Goal: Task Accomplishment & Management: Manage account settings

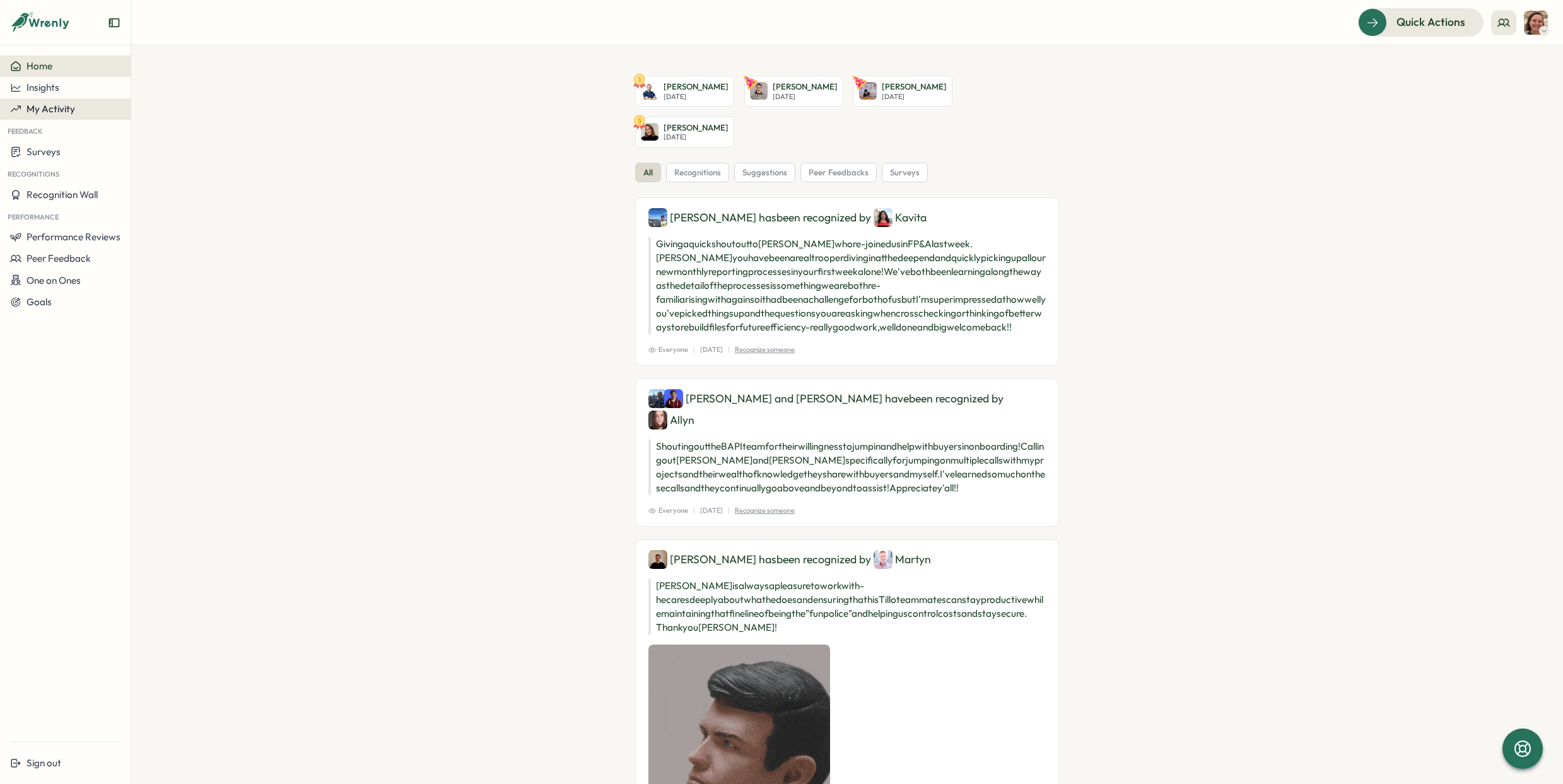
click at [56, 103] on span "My Activity" at bounding box center [51, 109] width 48 height 12
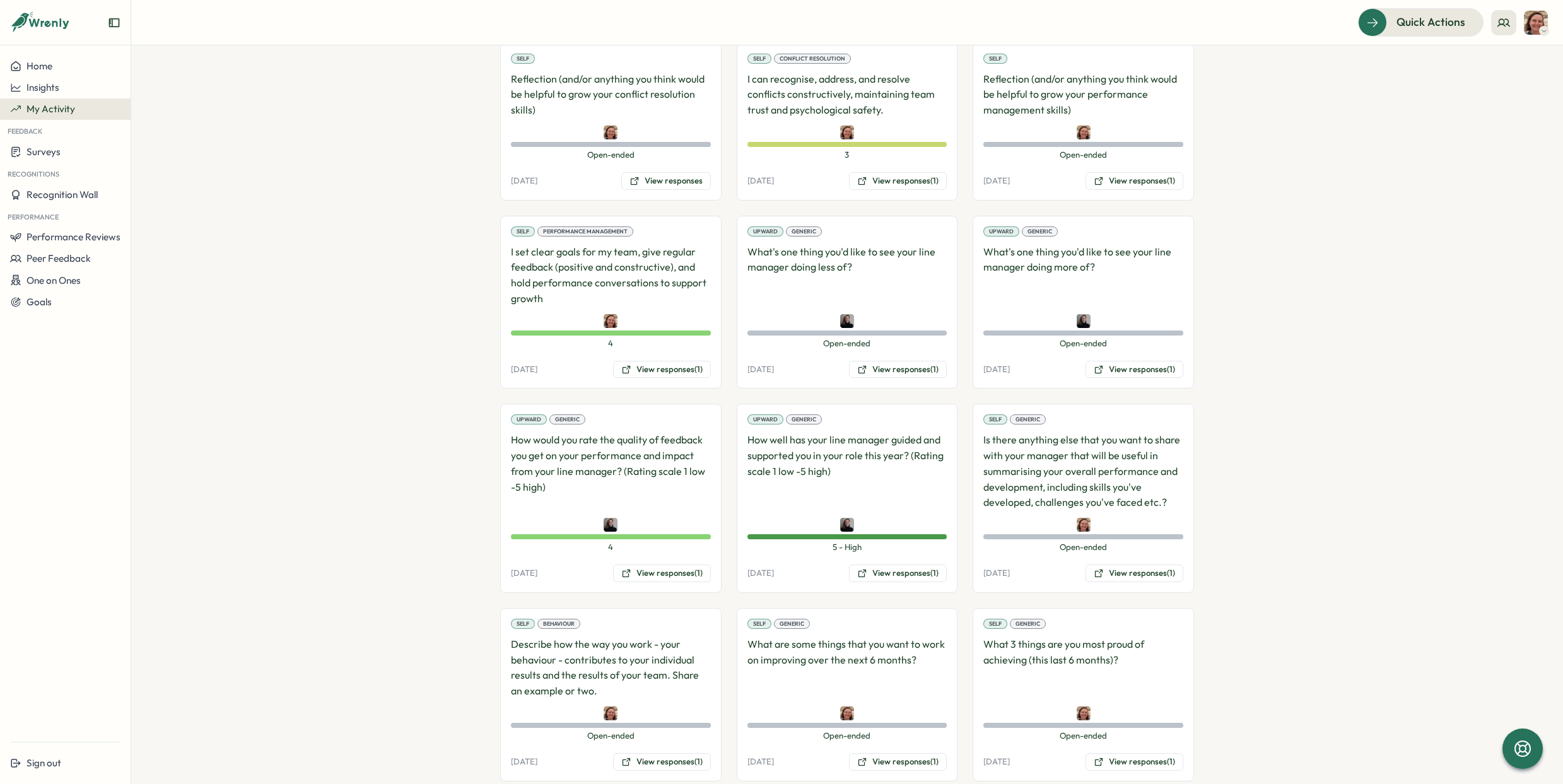
scroll to position [1309, 0]
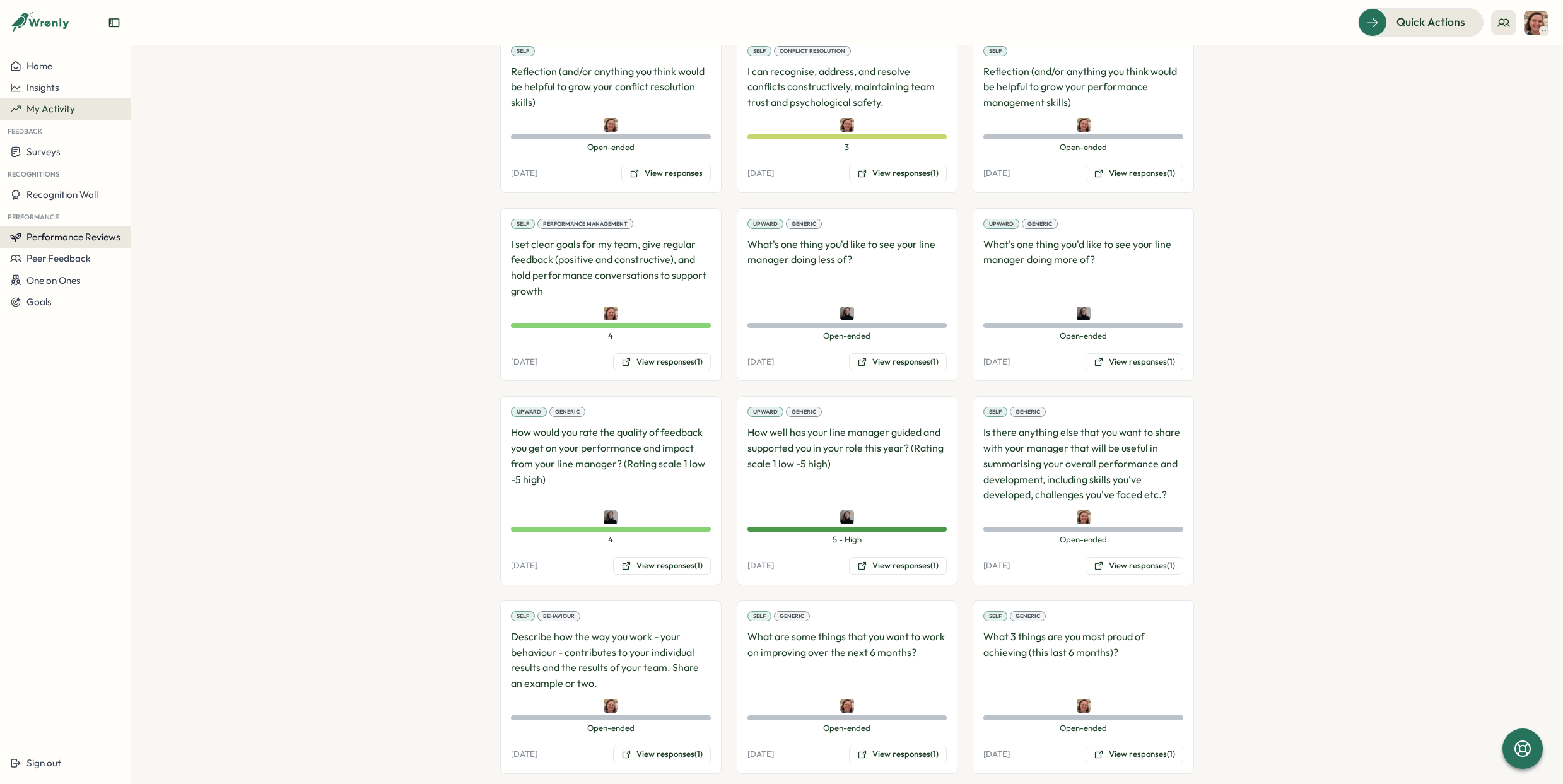
click at [56, 241] on span "Performance Reviews" at bounding box center [74, 237] width 94 height 12
click at [146, 226] on div "Reviews" at bounding box center [151, 225] width 35 height 14
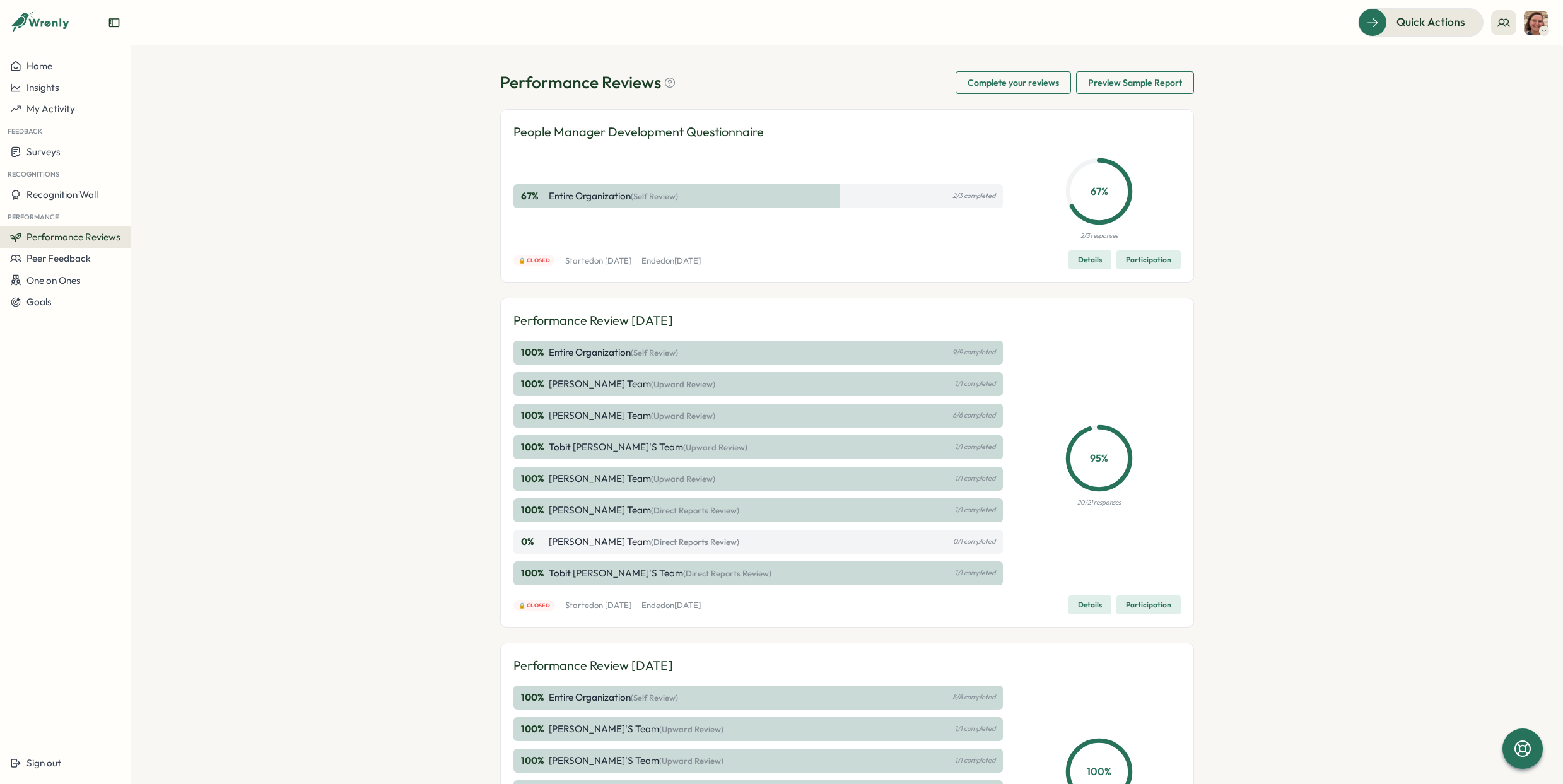
scroll to position [6, 0]
click at [1029, 75] on span "Complete your reviews" at bounding box center [1013, 81] width 92 height 22
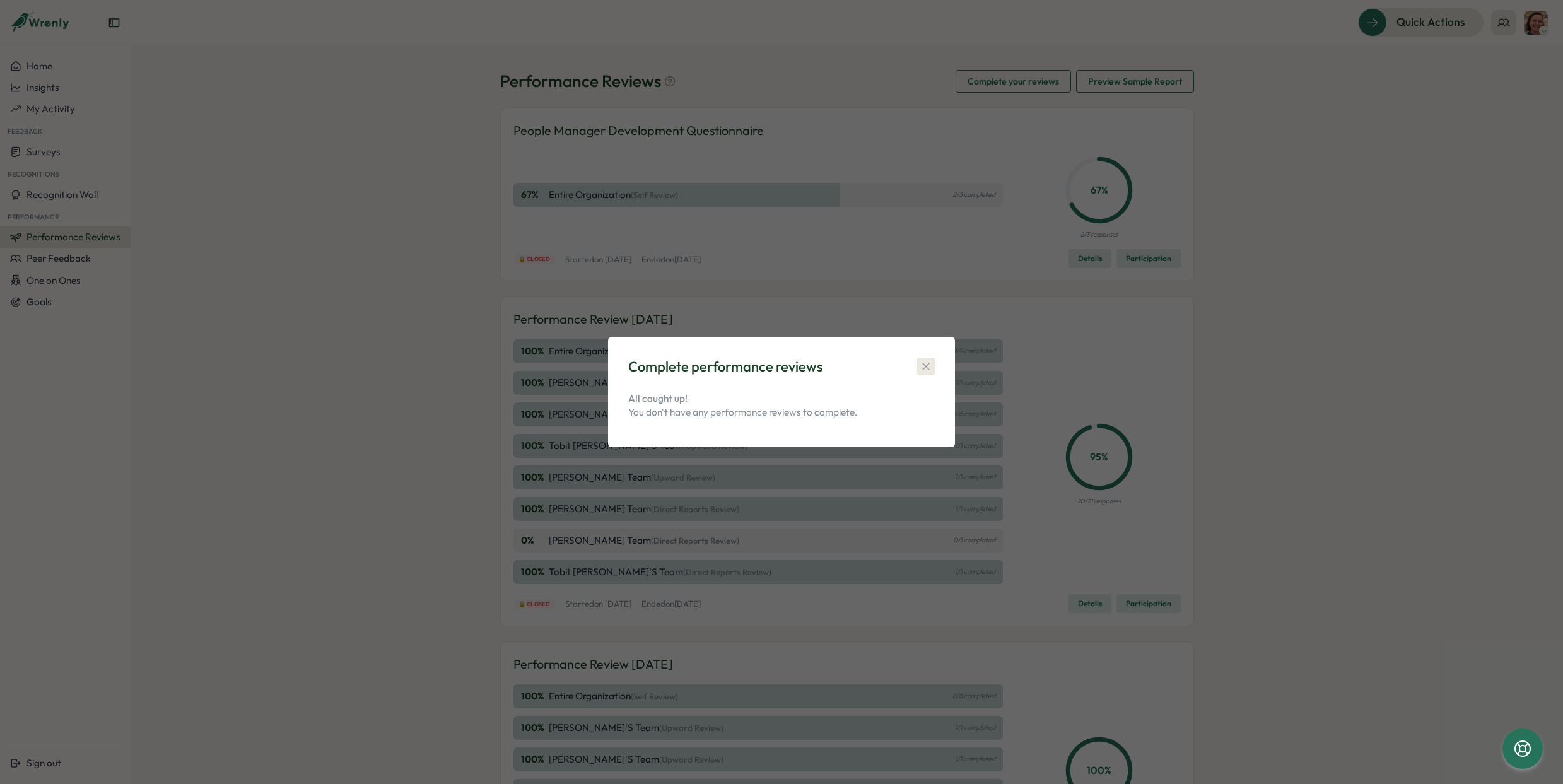
click at [928, 360] on icon "button" at bounding box center [925, 366] width 12 height 12
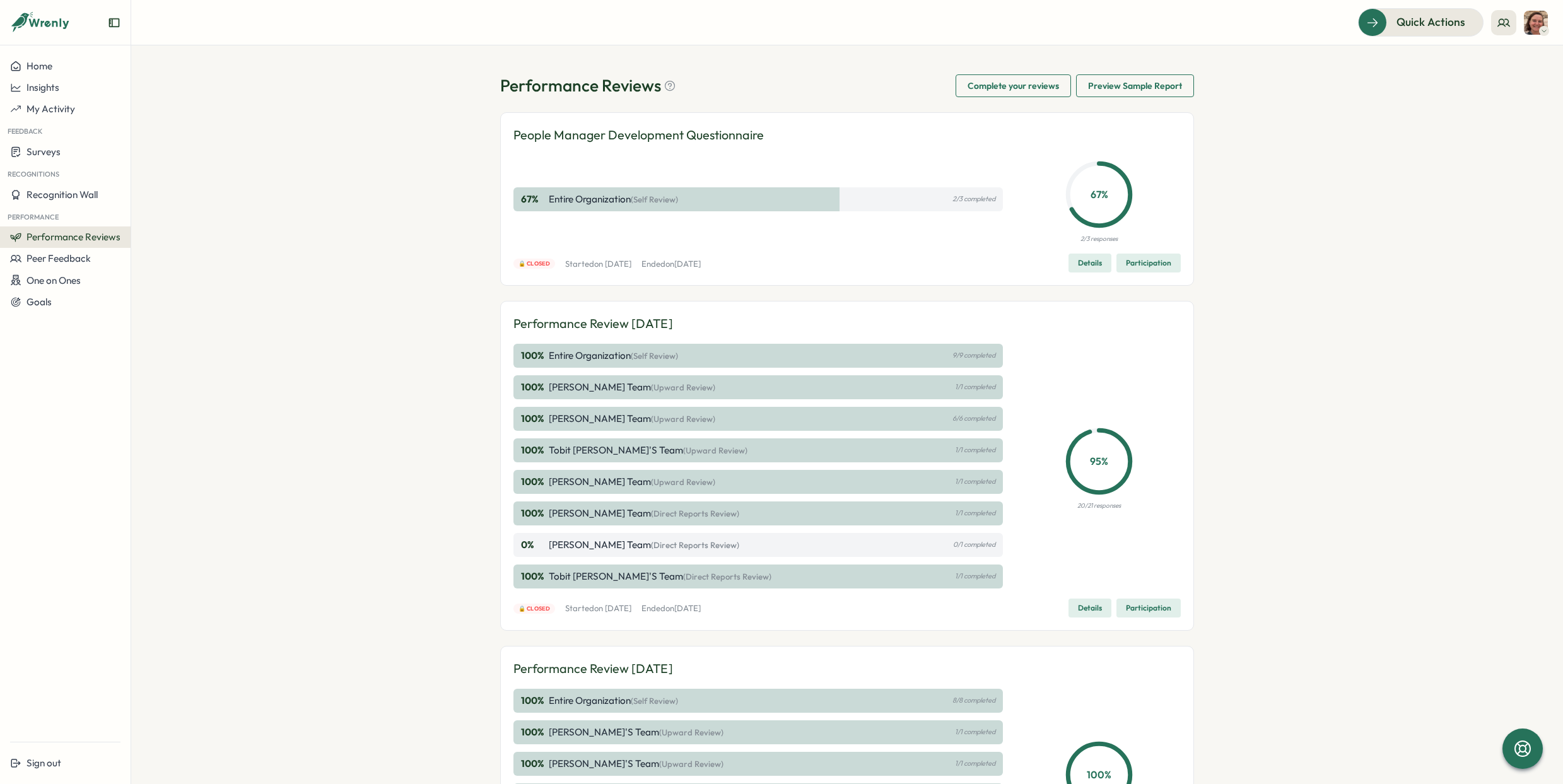
scroll to position [0, 0]
click at [609, 203] on p "Entire Organization (Self Review)" at bounding box center [613, 200] width 129 height 14
click at [1373, 18] on div "Quick Actions" at bounding box center [1413, 22] width 114 height 16
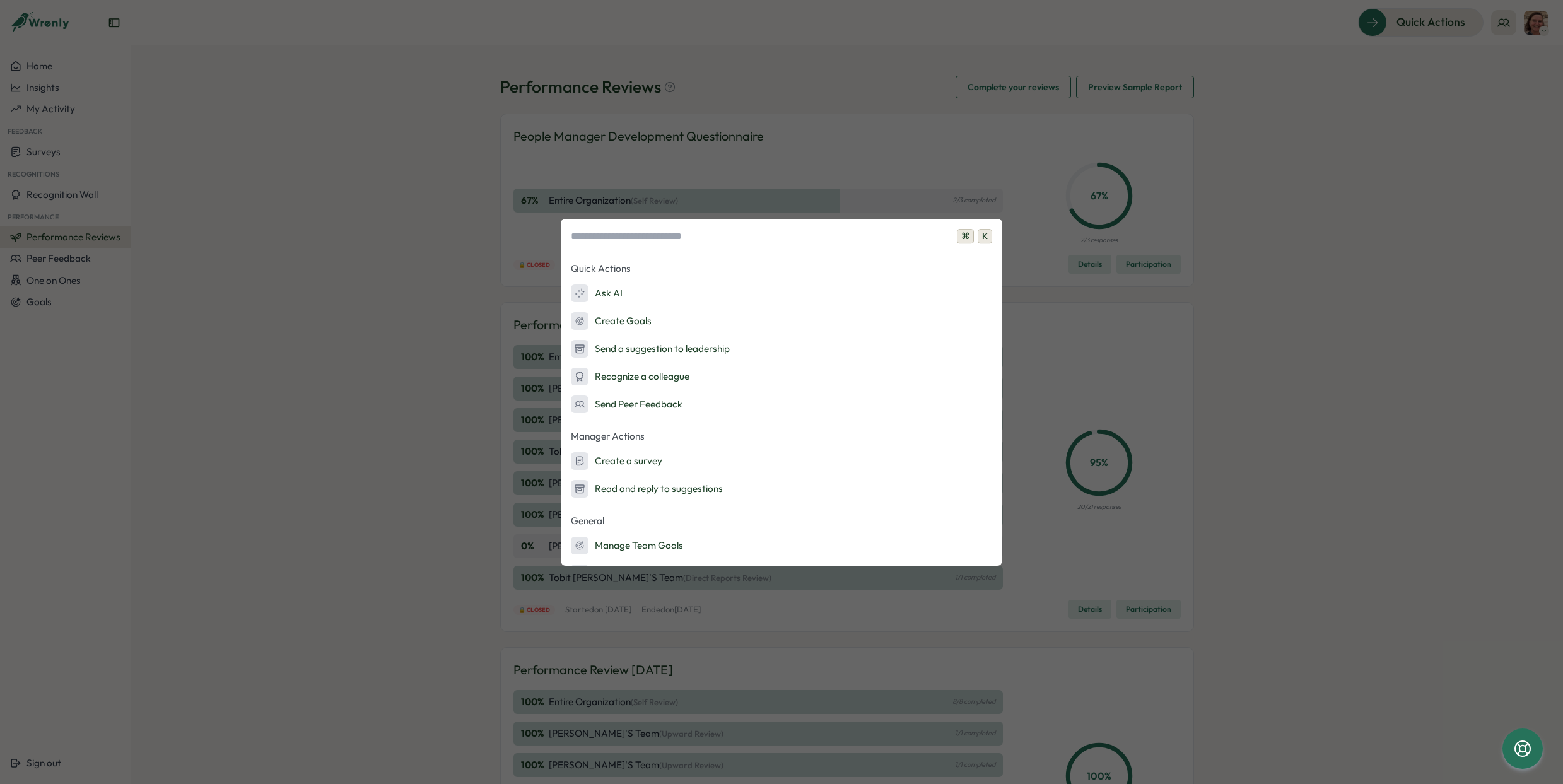
click at [1372, 215] on div "⌘ K Quick Actions Ask AI Create Goals Send a suggestion to leadership Recognize…" at bounding box center [782, 392] width 1563 height 784
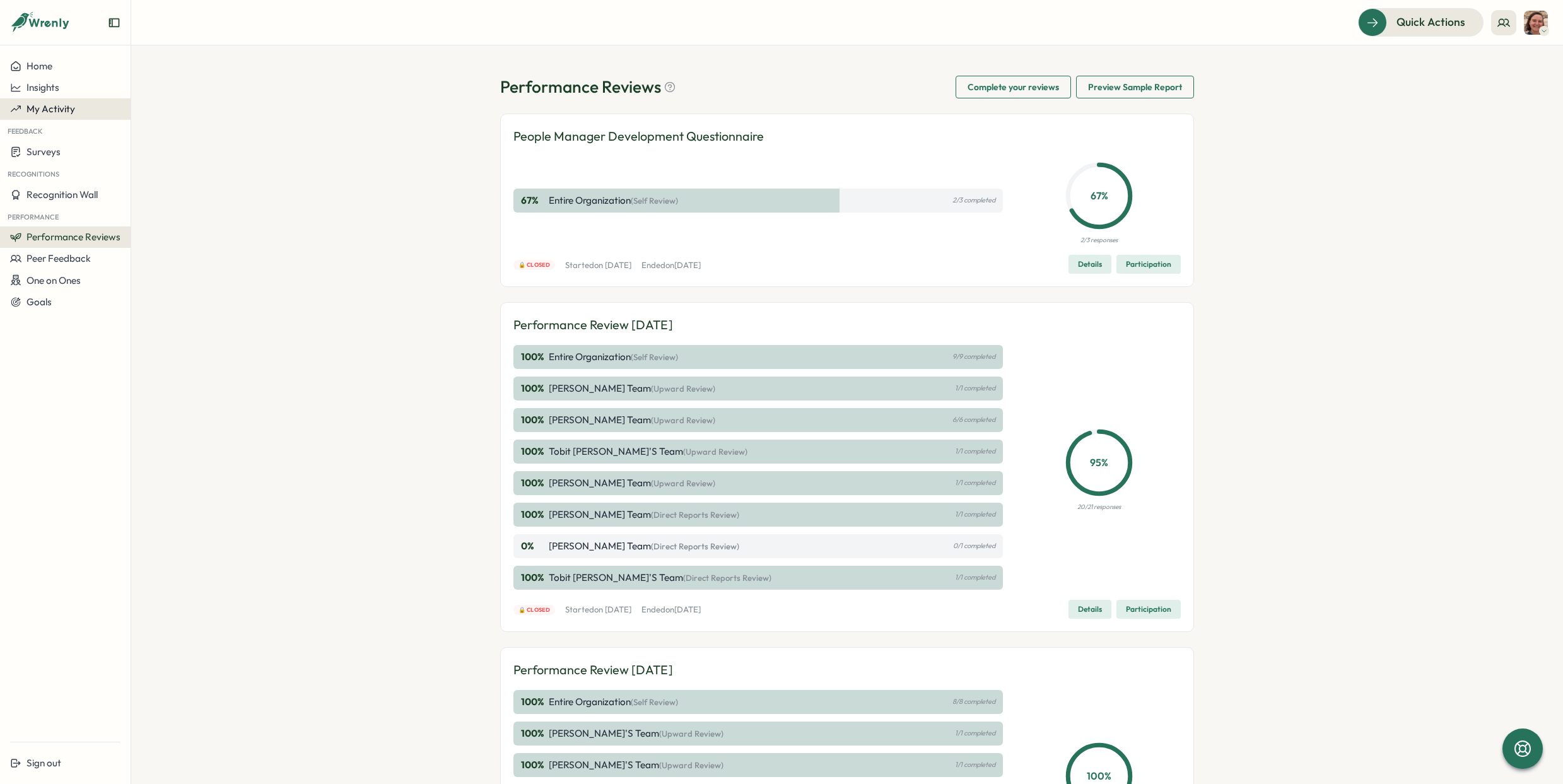
click at [75, 107] on div "My Activity" at bounding box center [65, 109] width 111 height 11
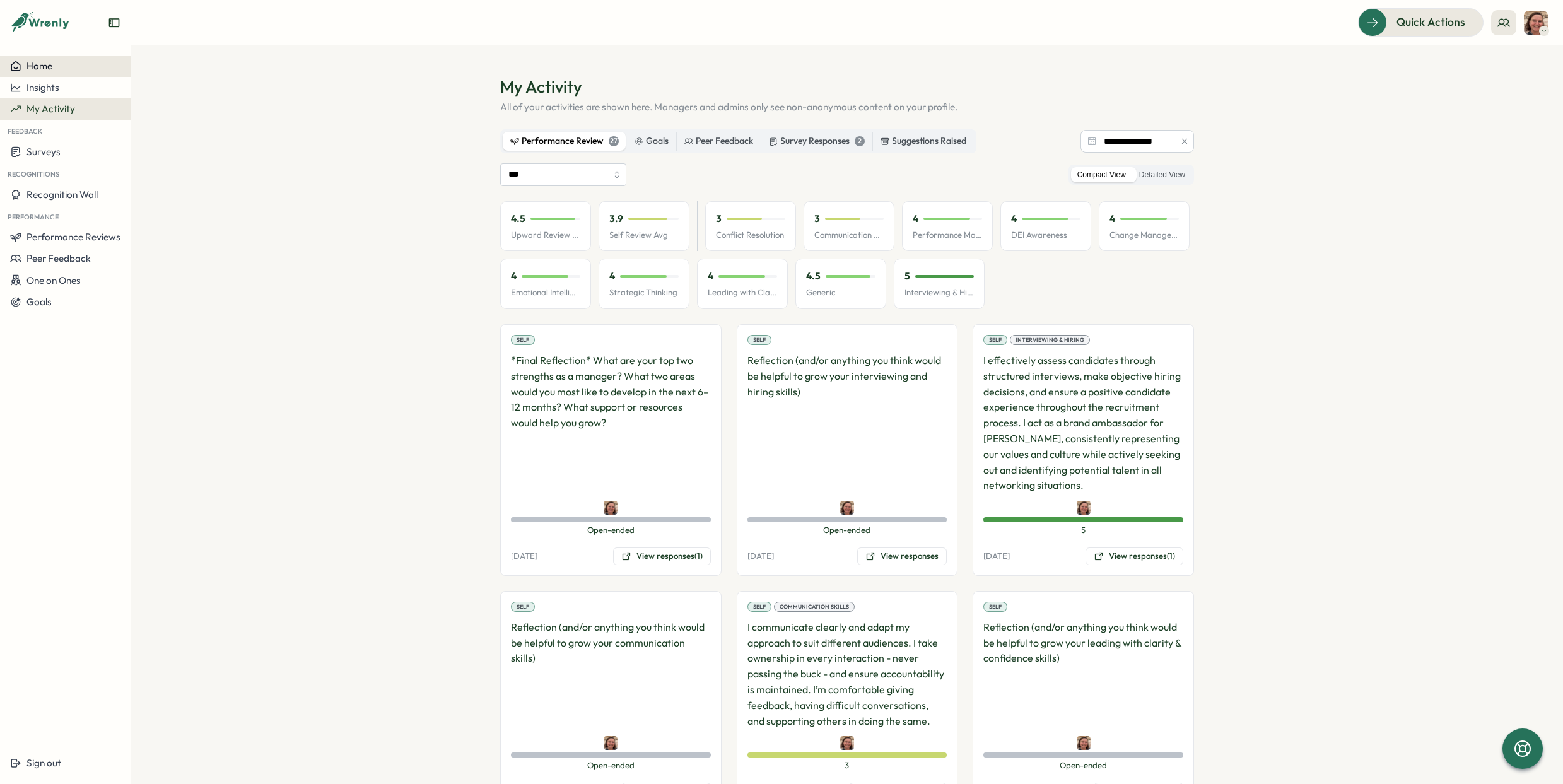
click at [75, 63] on div "Home" at bounding box center [65, 66] width 111 height 11
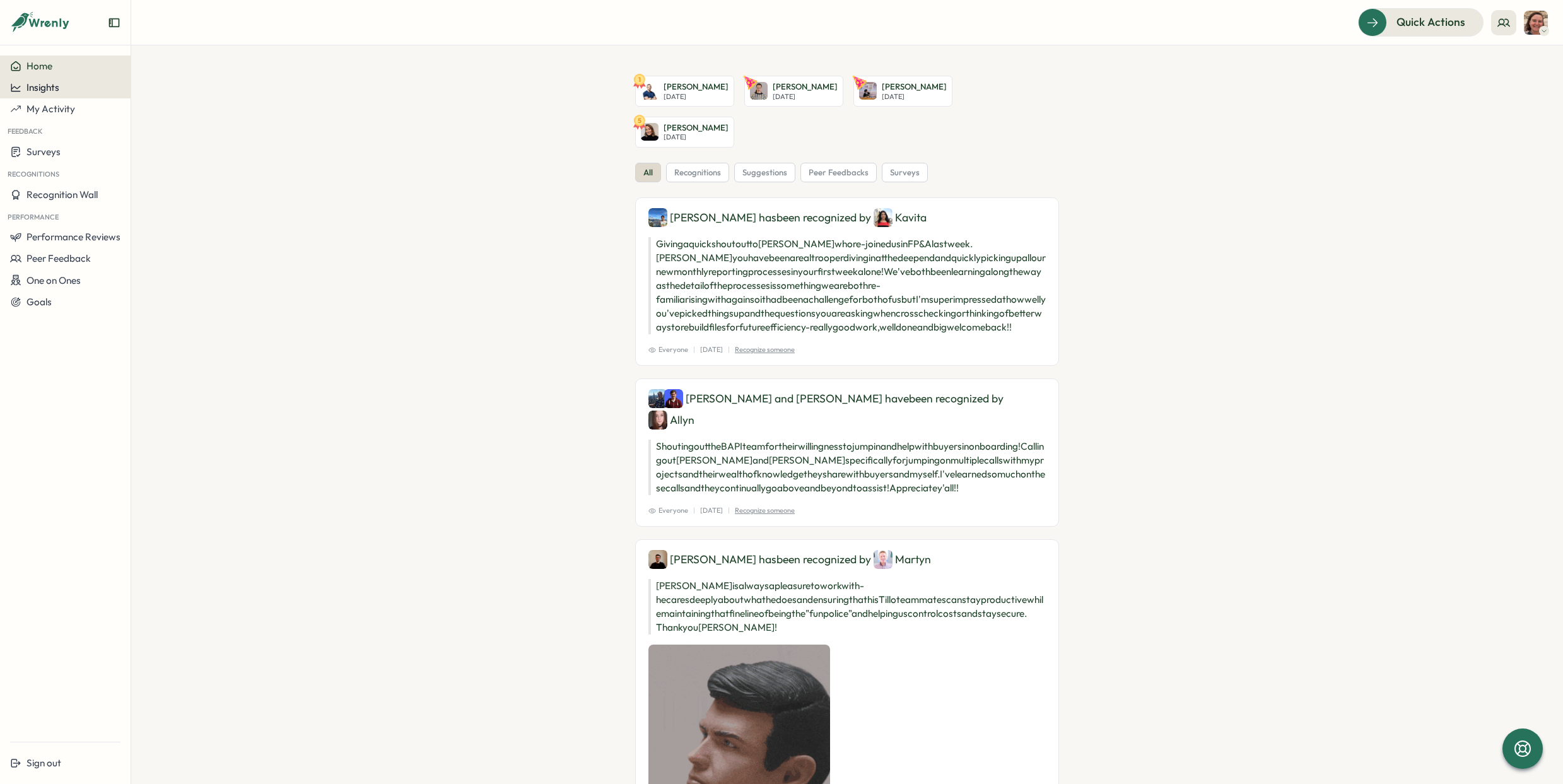
click at [45, 97] on button "Insights" at bounding box center [65, 88] width 131 height 22
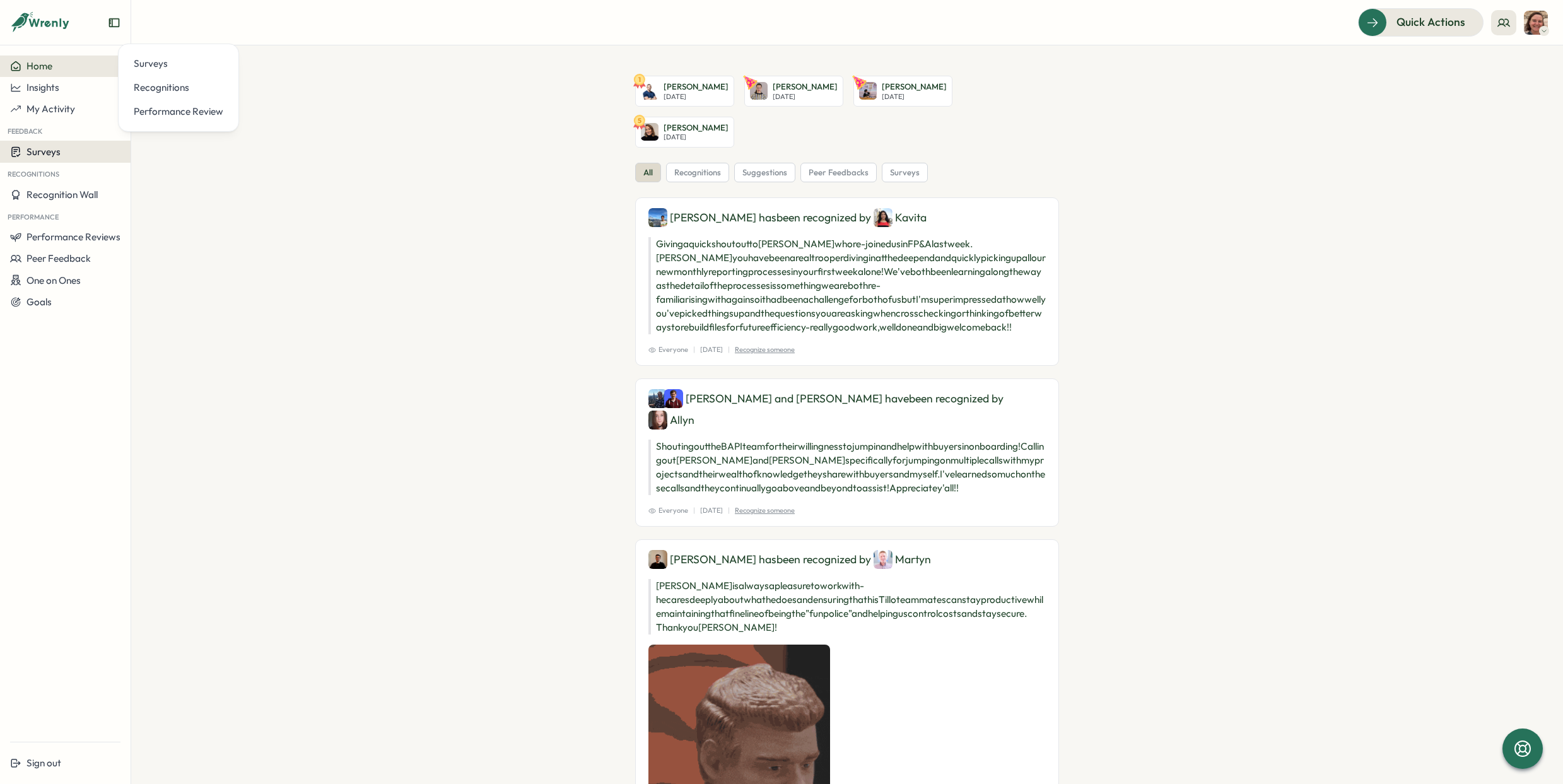
click at [48, 146] on span "Surveys" at bounding box center [44, 152] width 34 height 12
click at [57, 191] on span "Recognition Wall" at bounding box center [62, 194] width 71 height 12
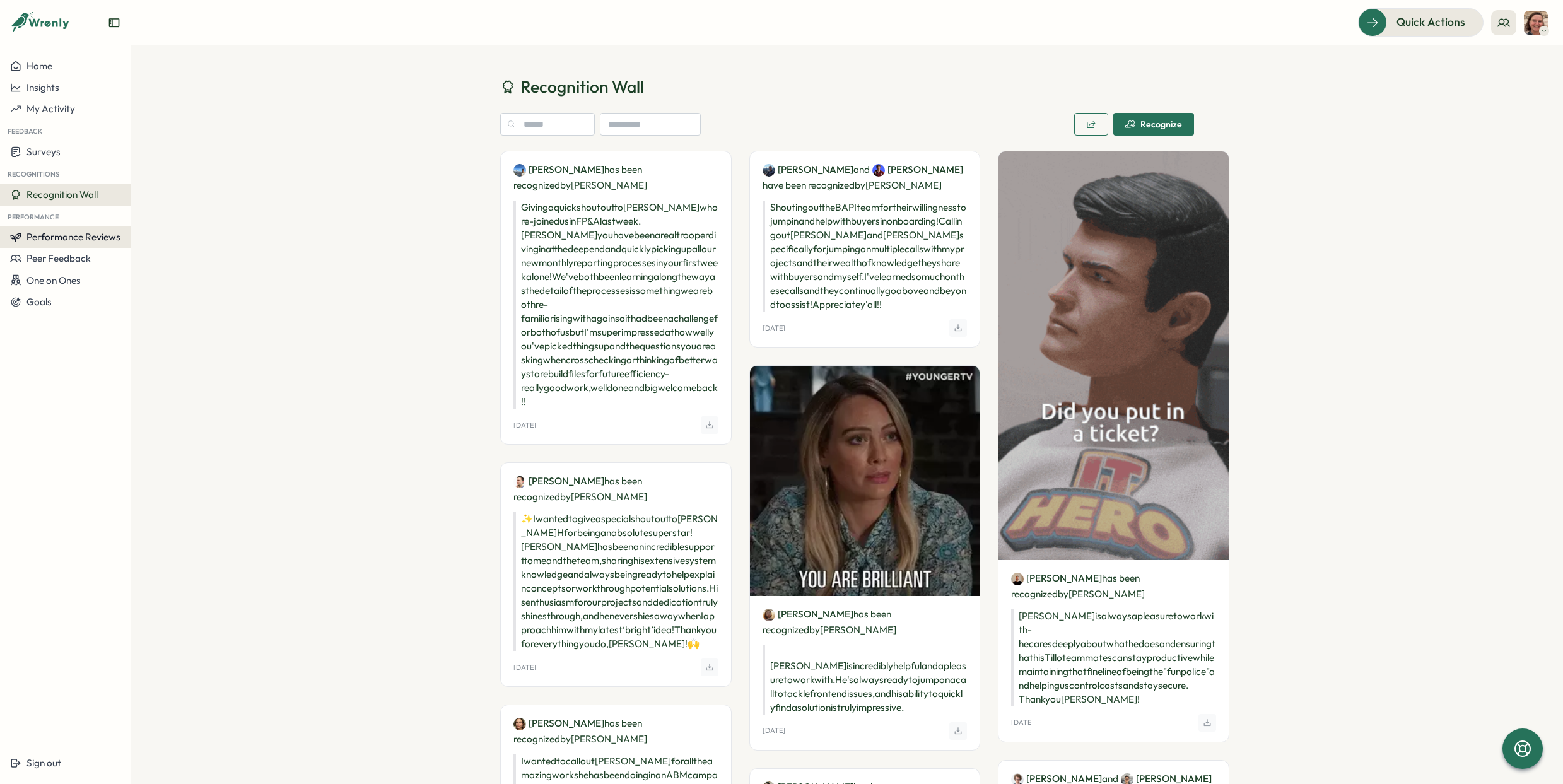
click at [69, 233] on span "Performance Reviews" at bounding box center [74, 237] width 94 height 12
click at [139, 227] on div "Reviews" at bounding box center [151, 225] width 35 height 14
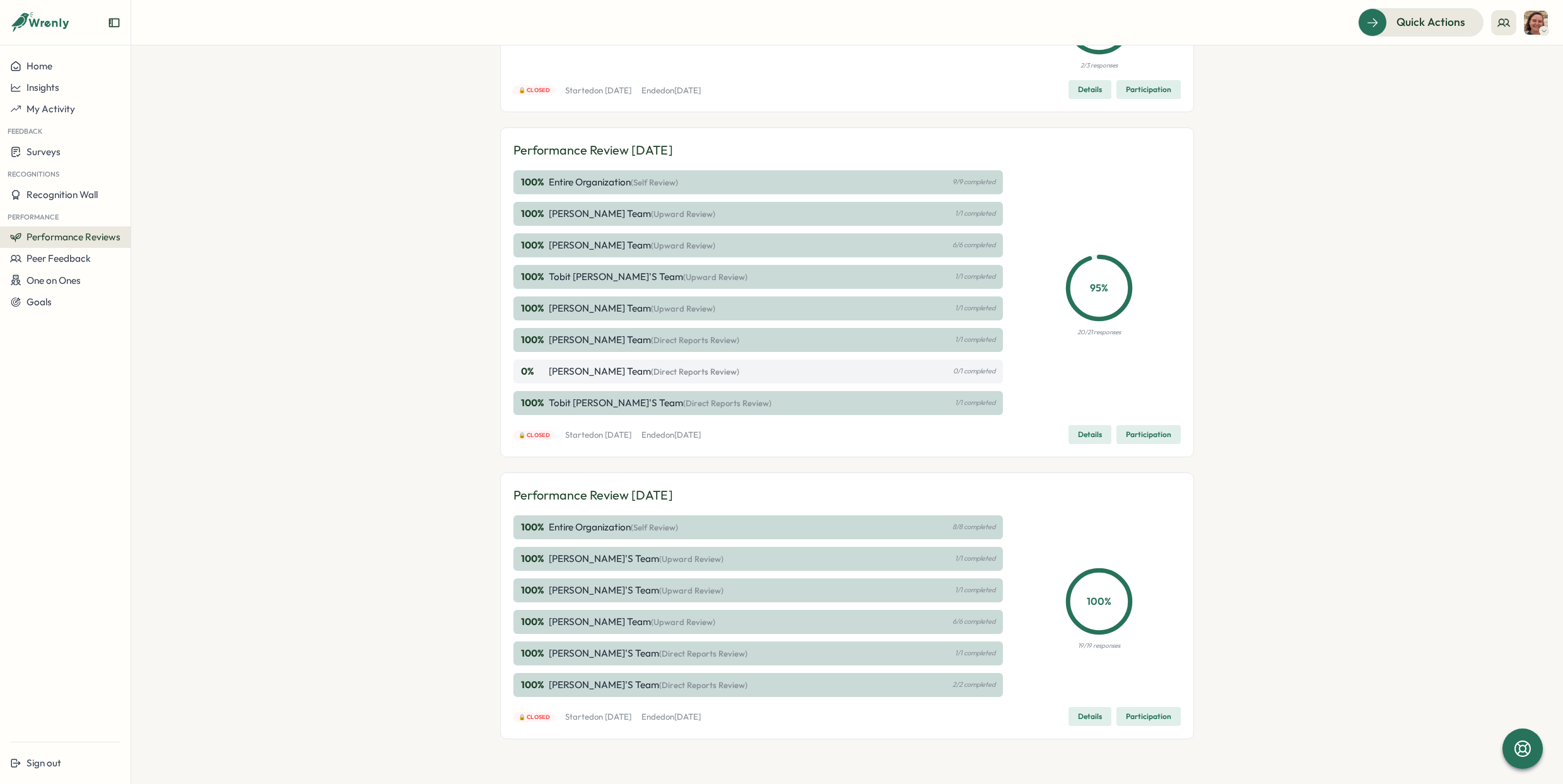
scroll to position [175, 0]
click at [774, 642] on div "100 % [PERSON_NAME]'s Team (Direct Reports Review) 1/1 completed" at bounding box center [758, 653] width 489 height 24
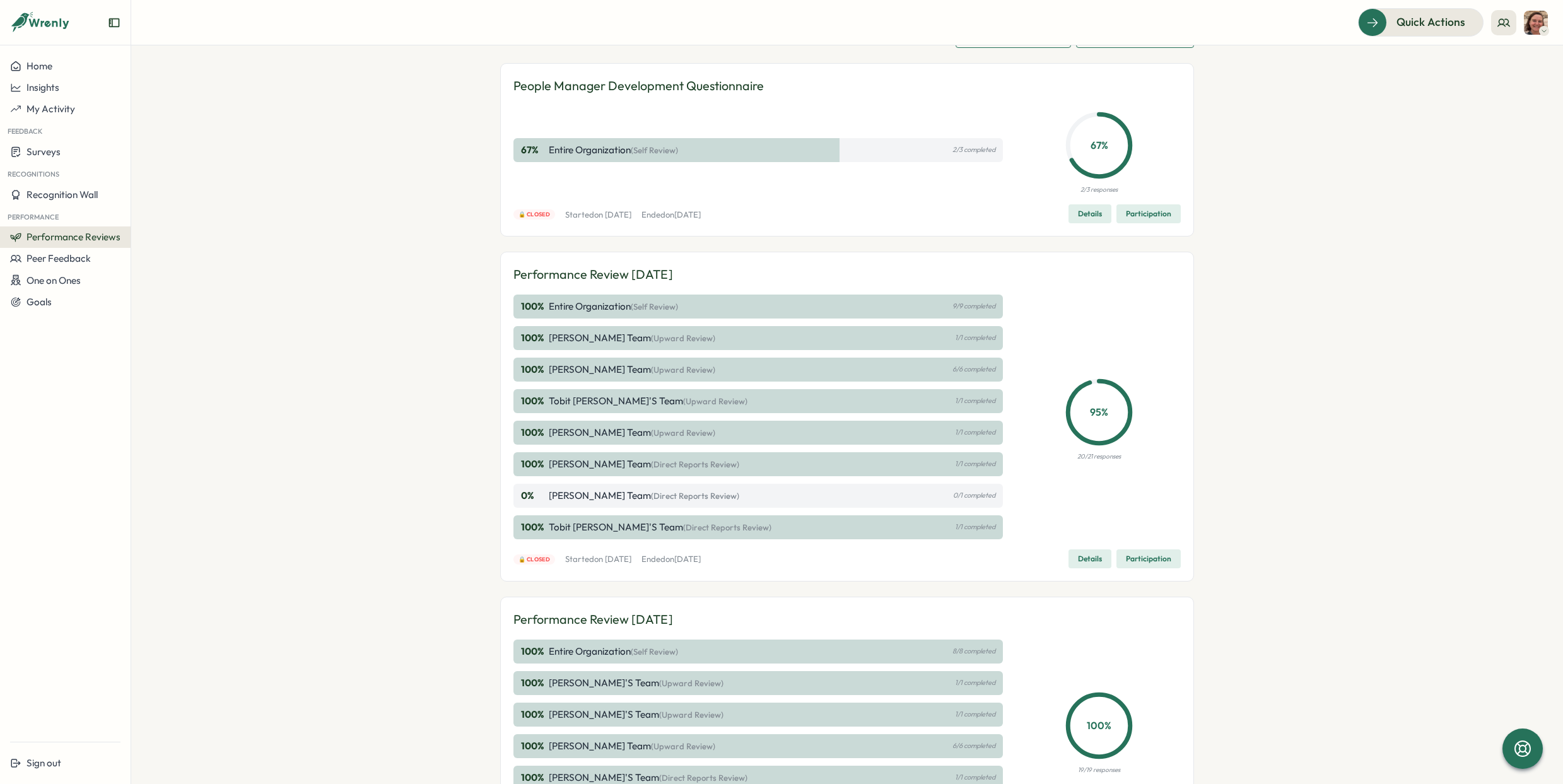
scroll to position [0, 0]
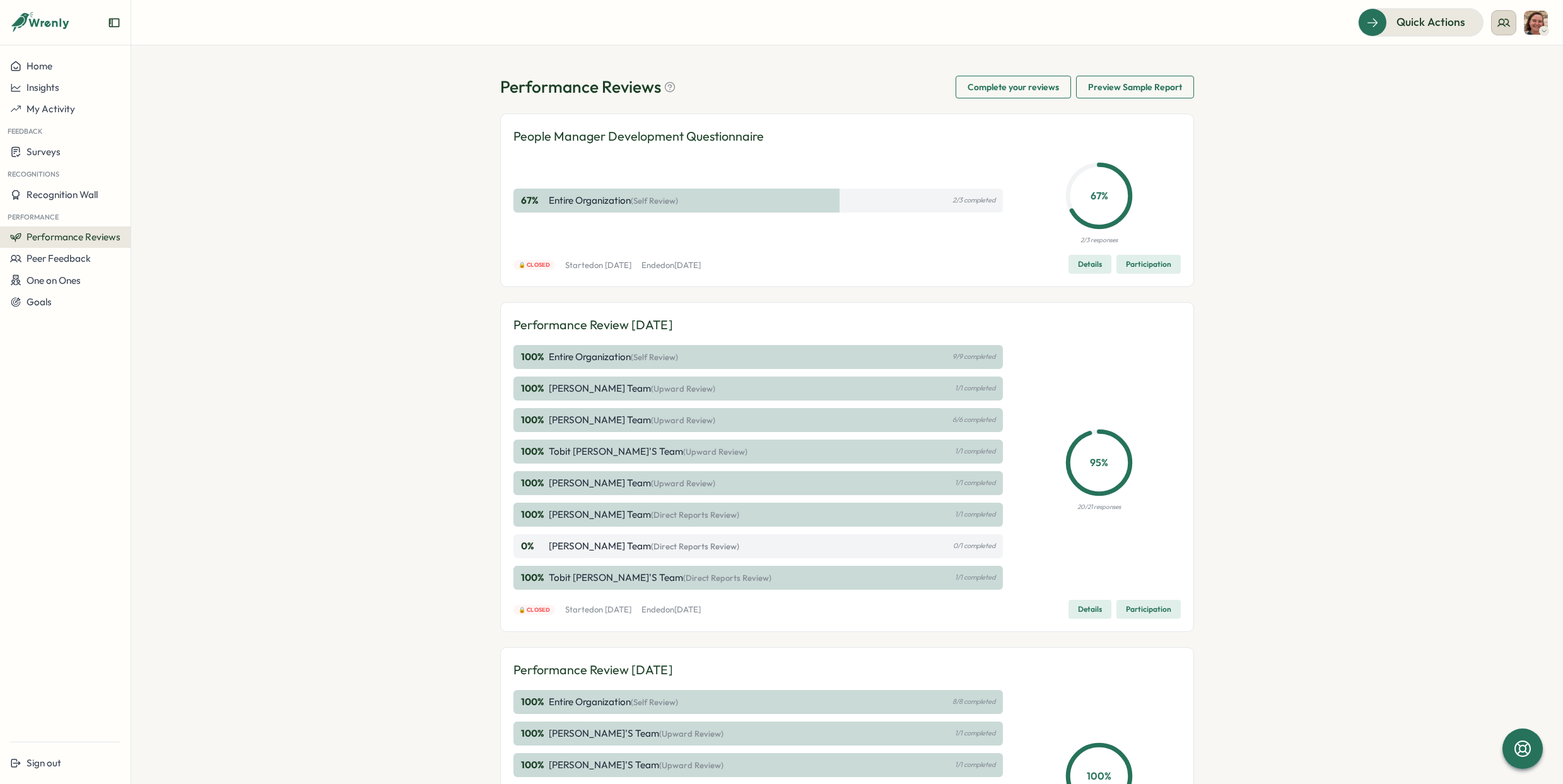
click at [1507, 19] on icon at bounding box center [1503, 22] width 11 height 7
click at [1500, 57] on div "My Team" at bounding box center [1504, 62] width 80 height 14
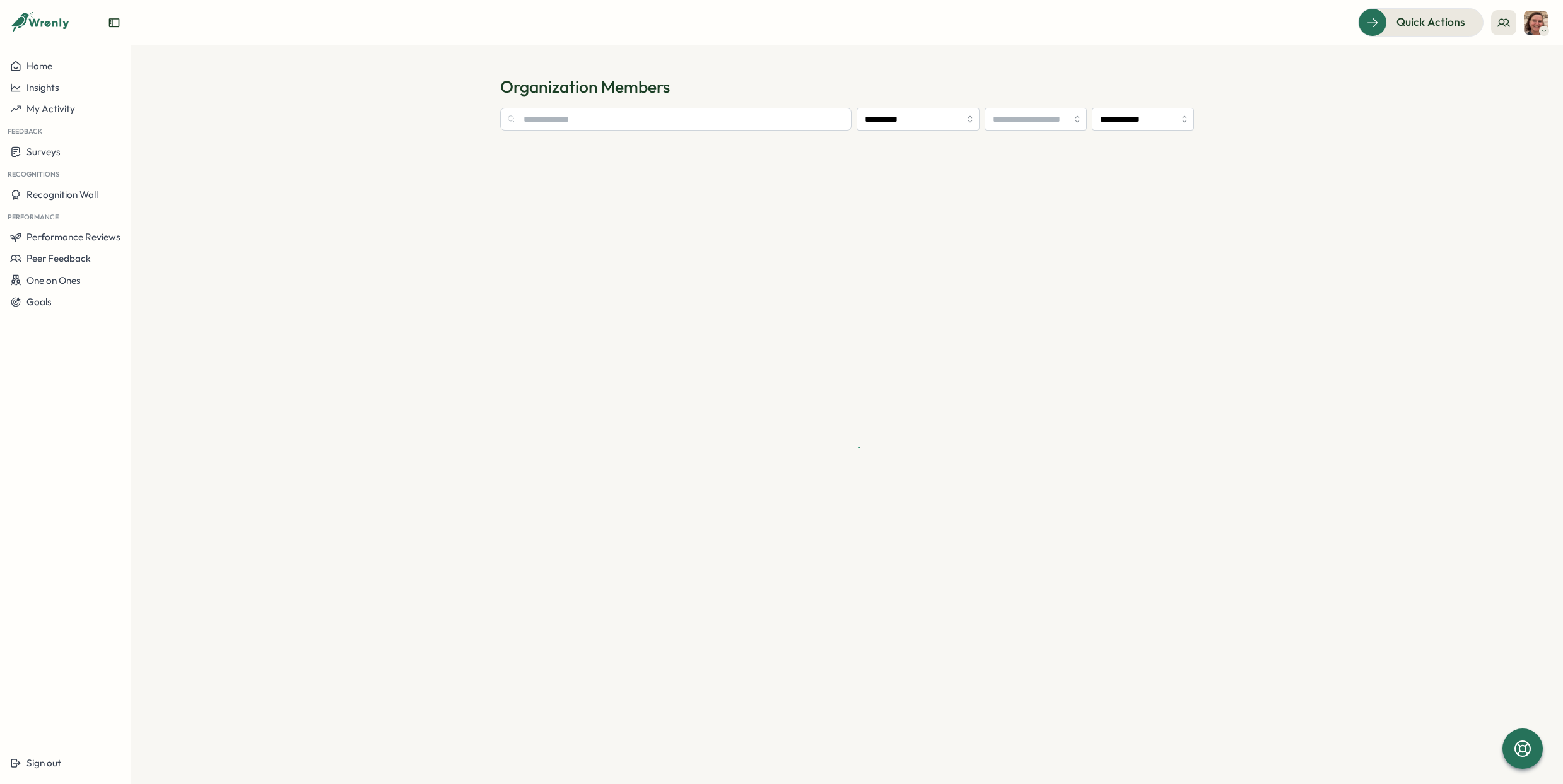
type input "**********"
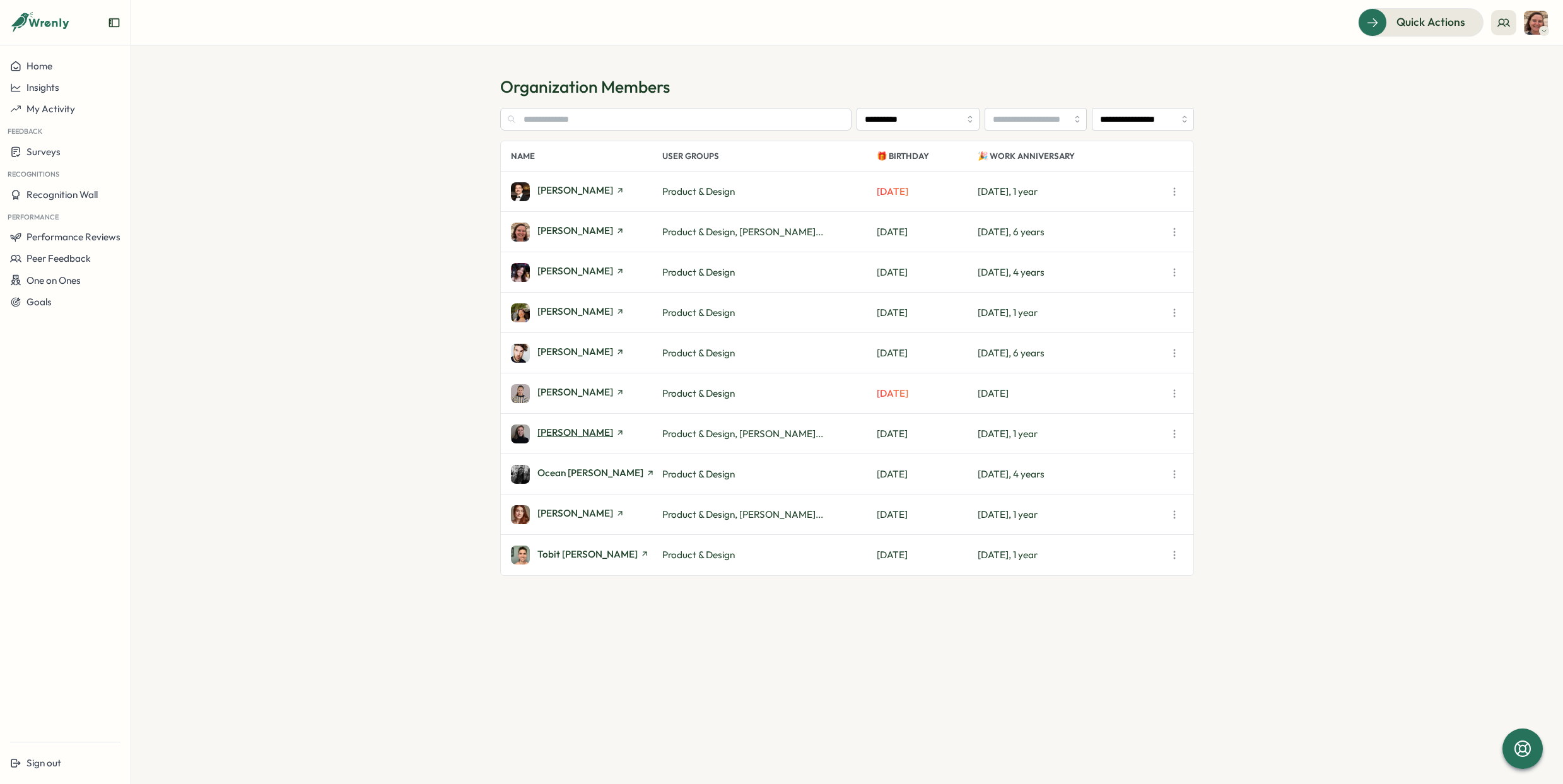
click at [592, 430] on span "[PERSON_NAME]" at bounding box center [581, 432] width 87 height 9
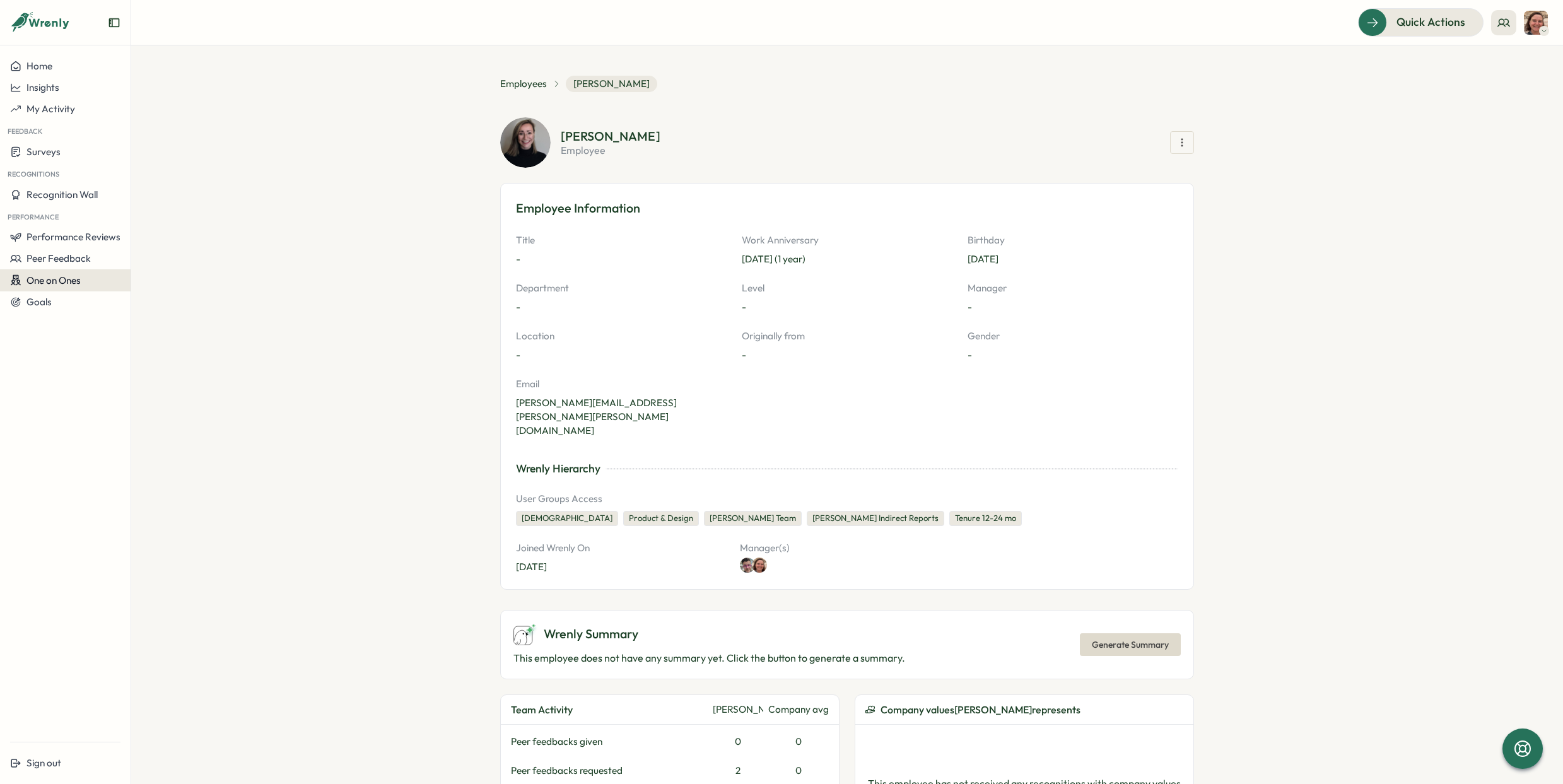
click at [73, 279] on span "One on Ones" at bounding box center [54, 281] width 54 height 12
click at [167, 260] on div "Meetings" at bounding box center [178, 256] width 89 height 14
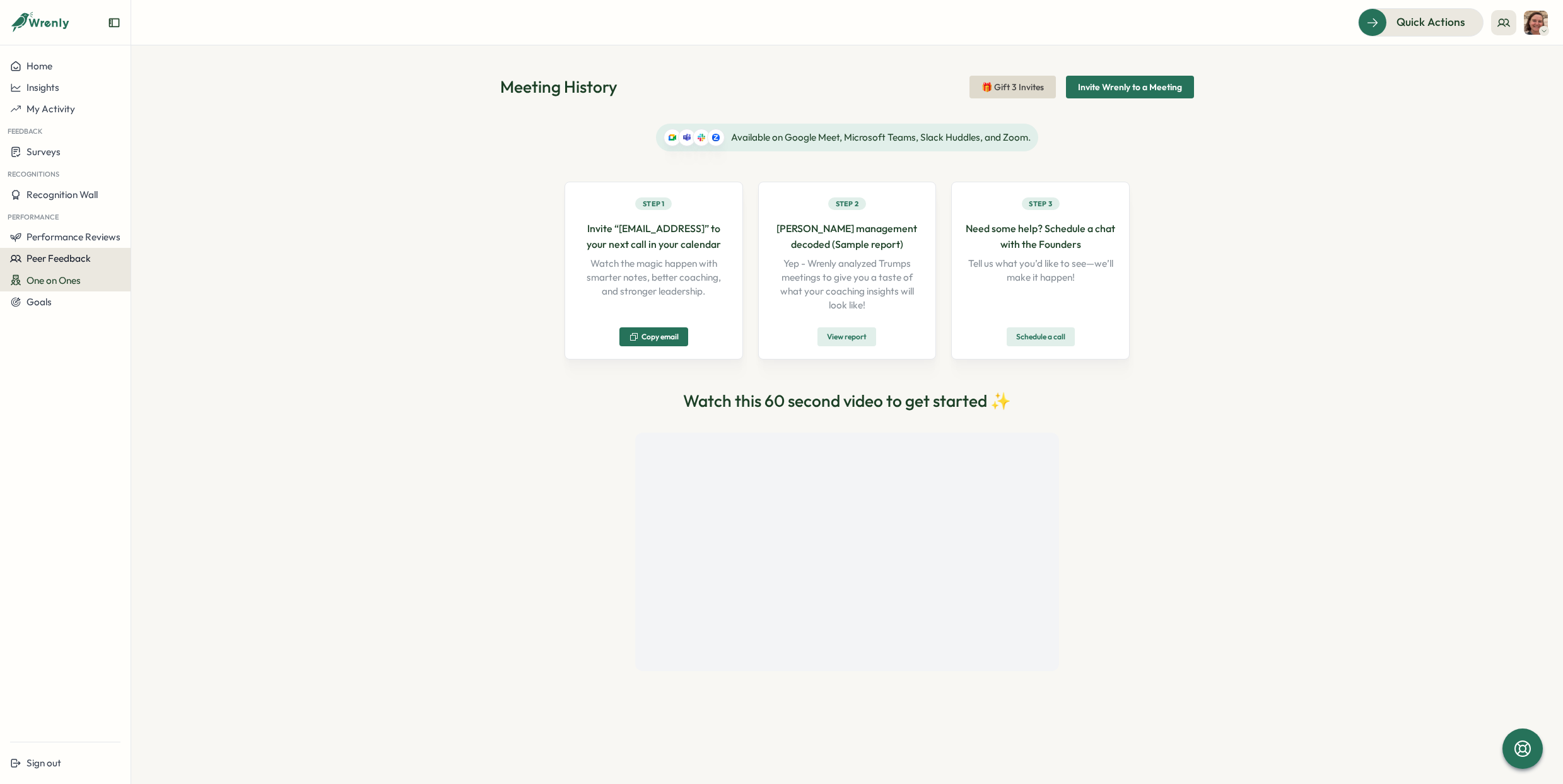
click at [82, 261] on span "Peer Feedback" at bounding box center [59, 258] width 64 height 12
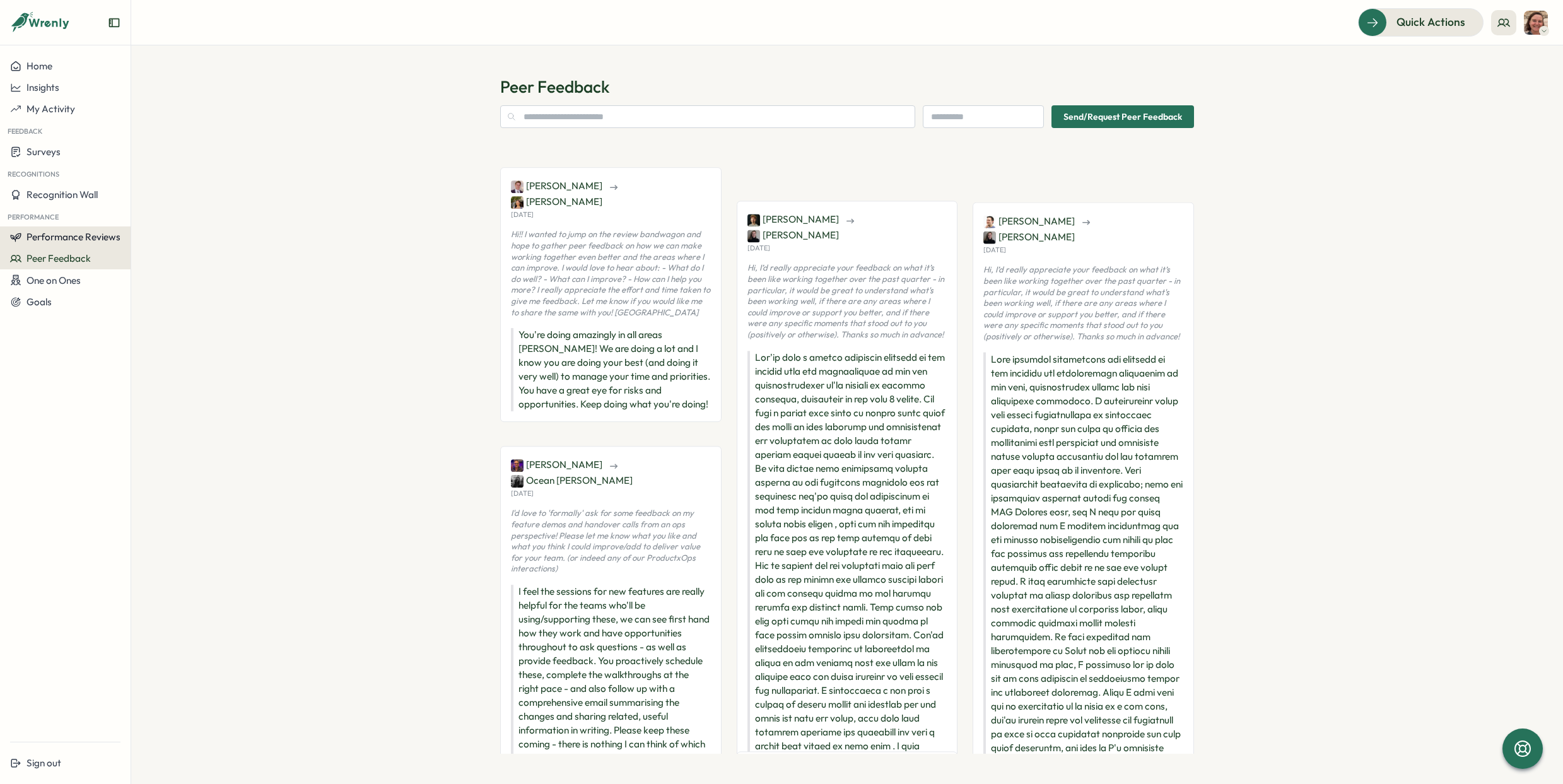
click at [88, 241] on span "Performance Reviews" at bounding box center [74, 237] width 94 height 12
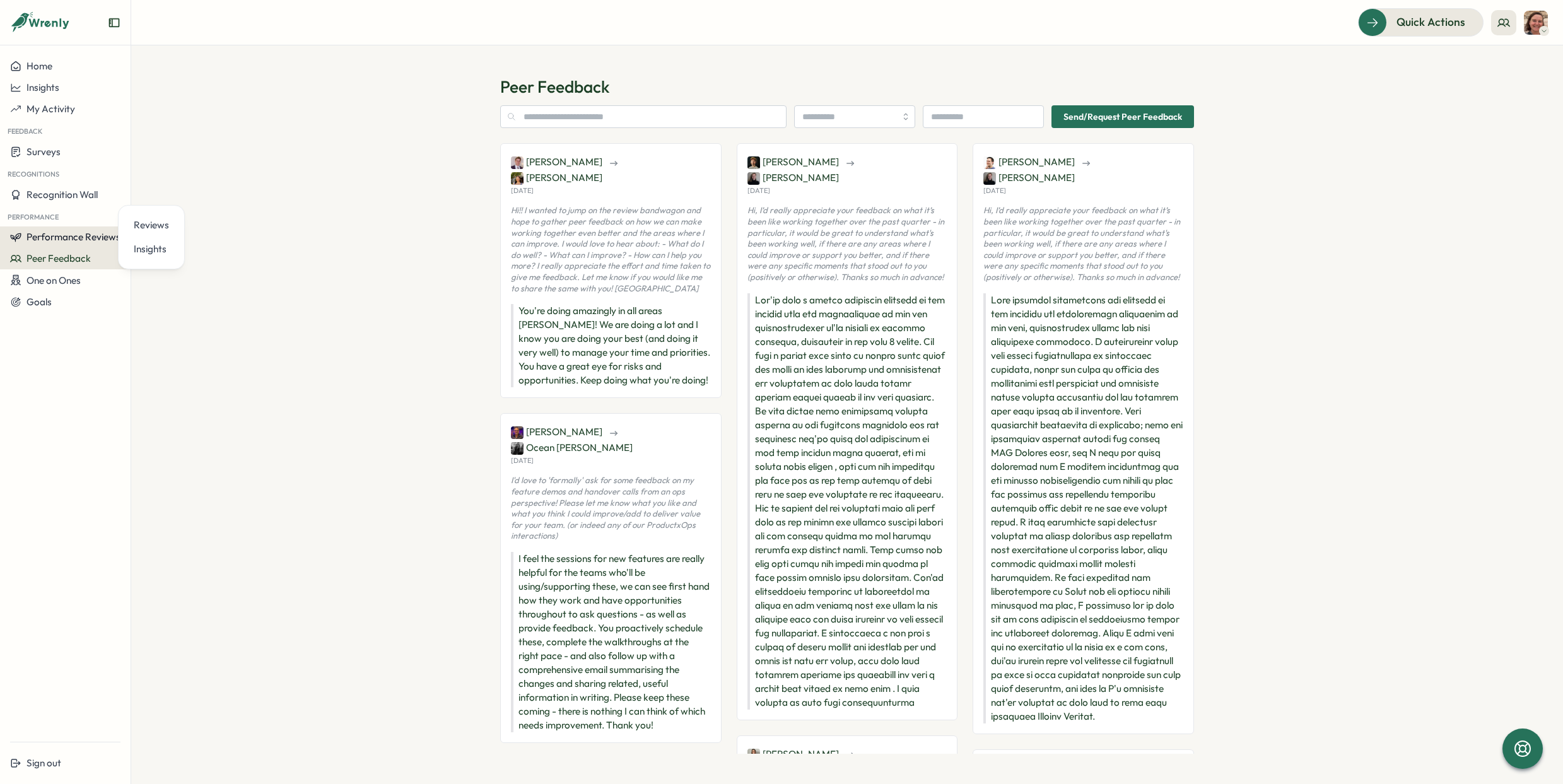
click at [82, 237] on span "Performance Reviews" at bounding box center [74, 237] width 94 height 12
click at [82, 239] on span "Performance Reviews" at bounding box center [74, 237] width 94 height 12
click at [167, 230] on div "Reviews" at bounding box center [151, 225] width 35 height 14
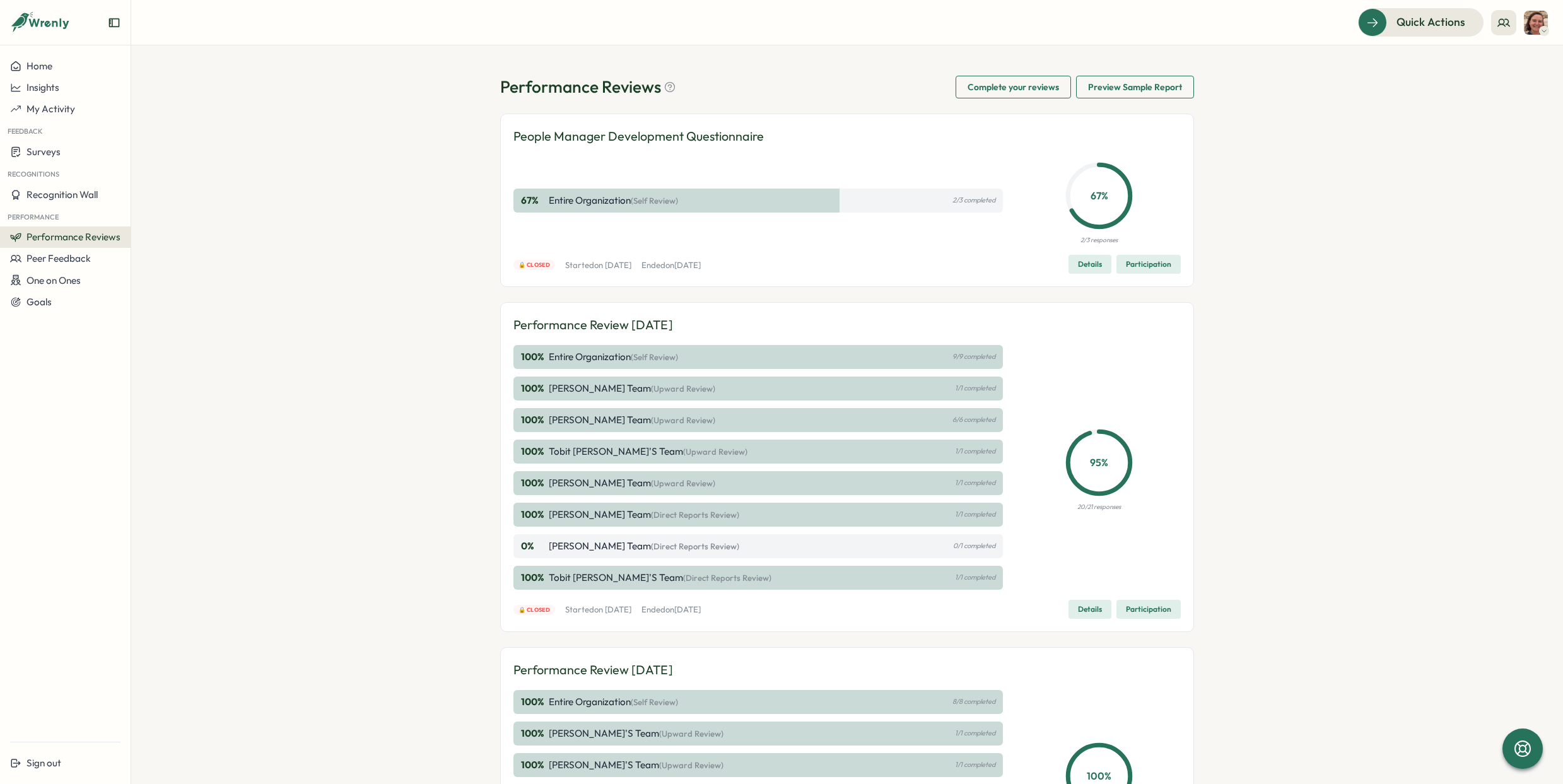
click at [1078, 615] on span "Details" at bounding box center [1090, 609] width 24 height 18
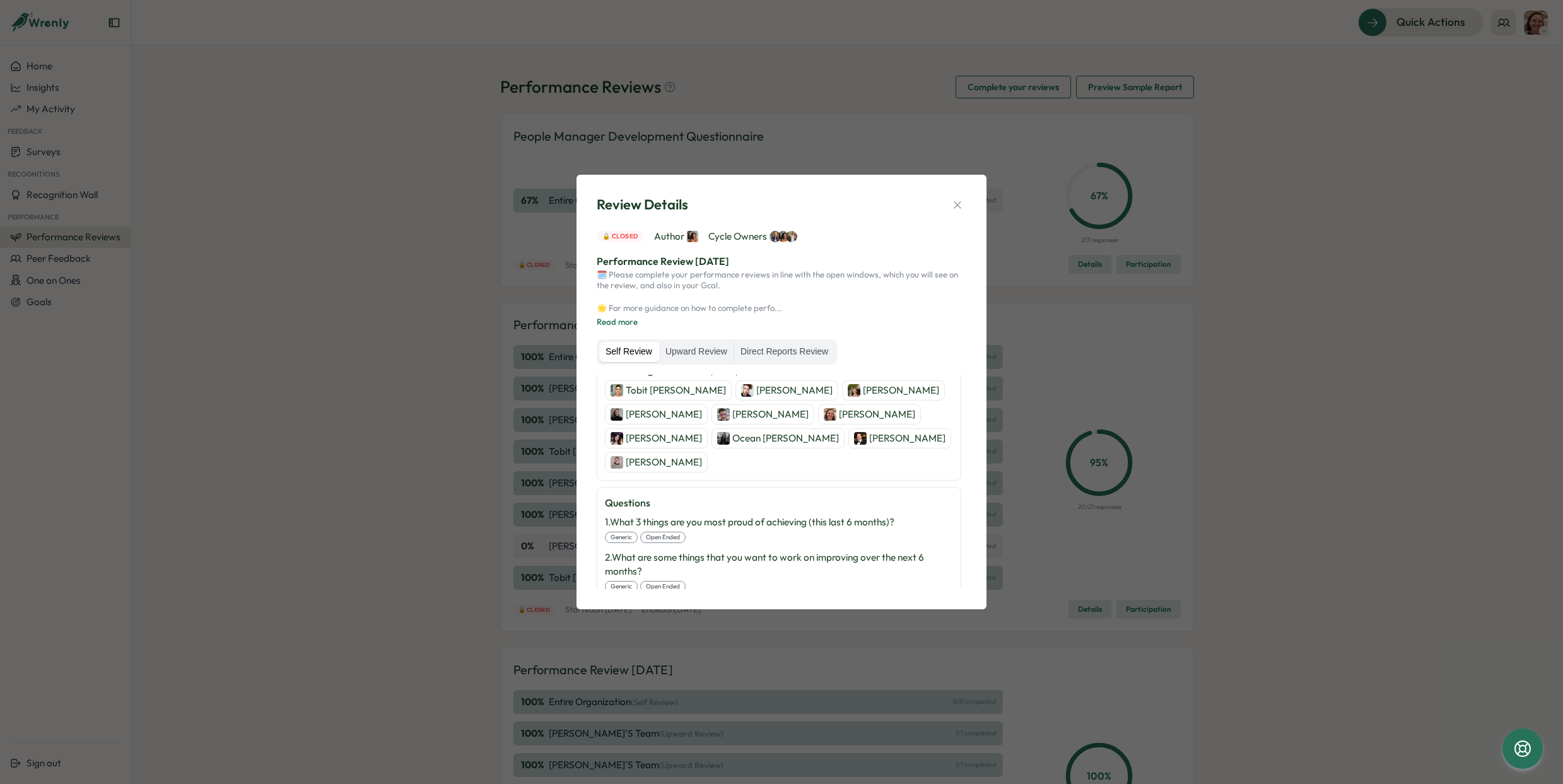
scroll to position [260, 0]
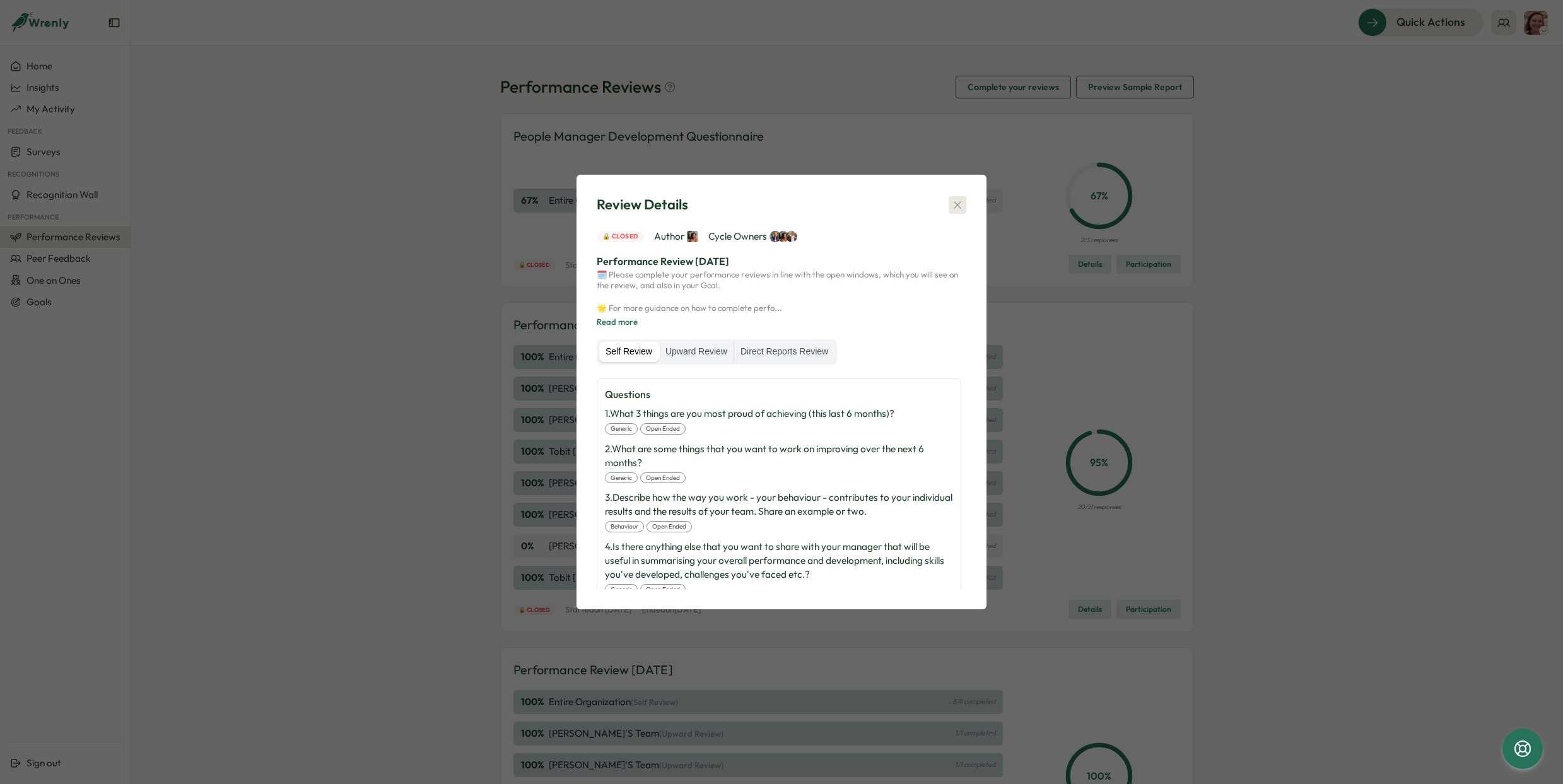
click at [965, 203] on button "button" at bounding box center [957, 205] width 18 height 18
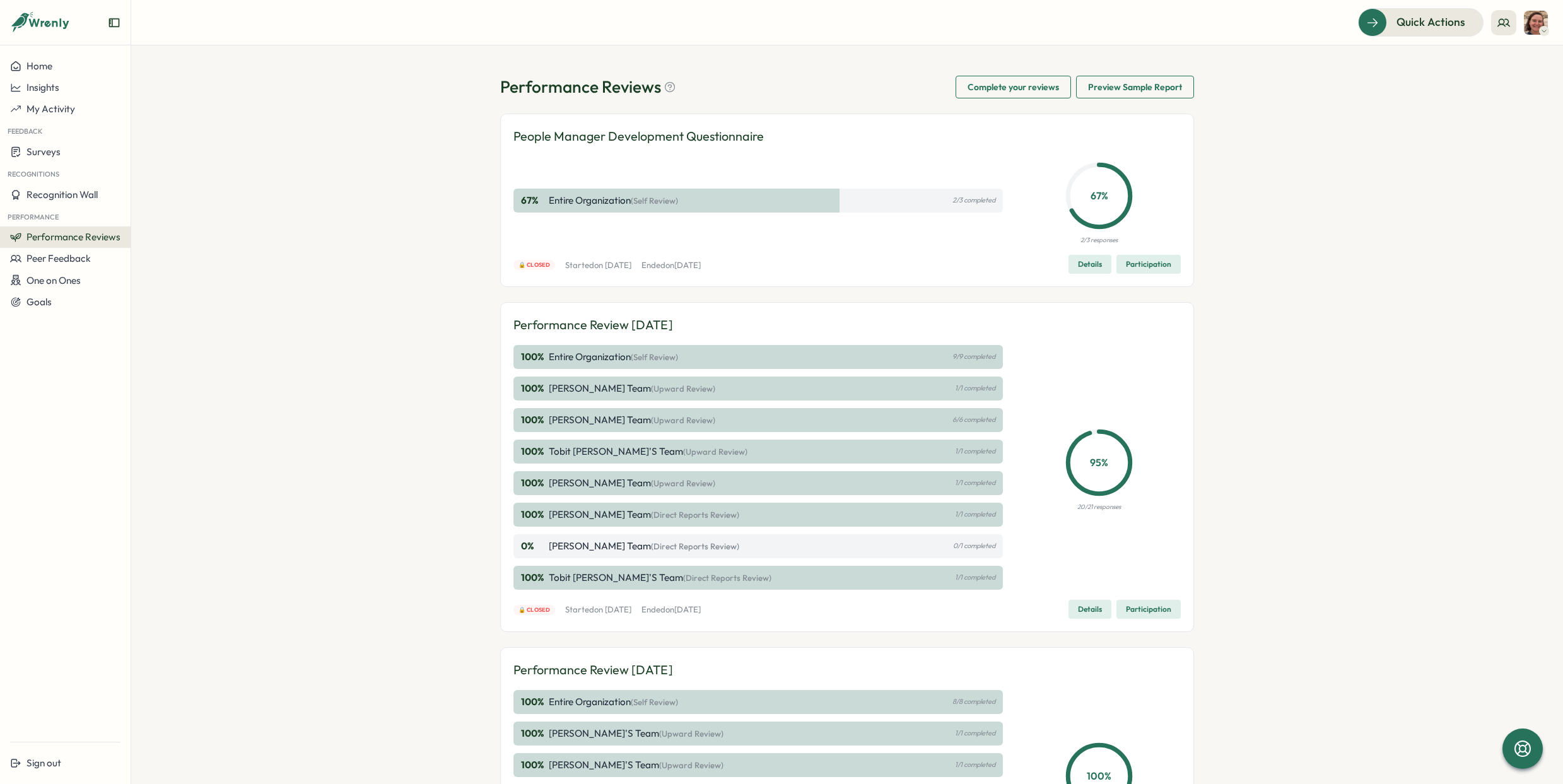
click at [80, 239] on span "Performance Reviews" at bounding box center [74, 237] width 94 height 12
click at [139, 228] on div "Reviews" at bounding box center [151, 225] width 35 height 14
click at [114, 239] on span "Performance Reviews" at bounding box center [74, 237] width 94 height 12
click at [146, 250] on div "Insights" at bounding box center [151, 248] width 35 height 14
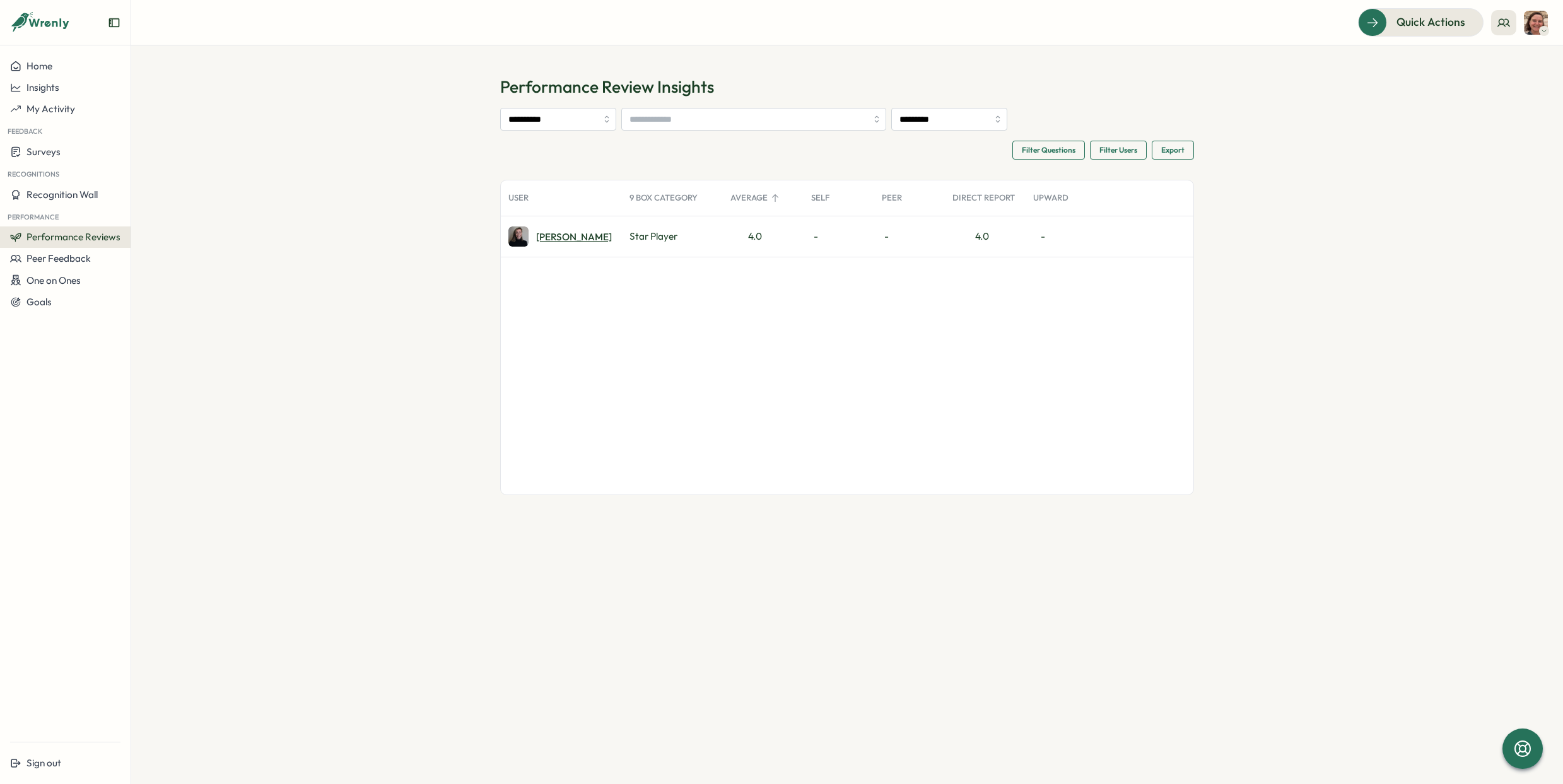
click at [540, 238] on div "[PERSON_NAME]" at bounding box center [574, 237] width 76 height 9
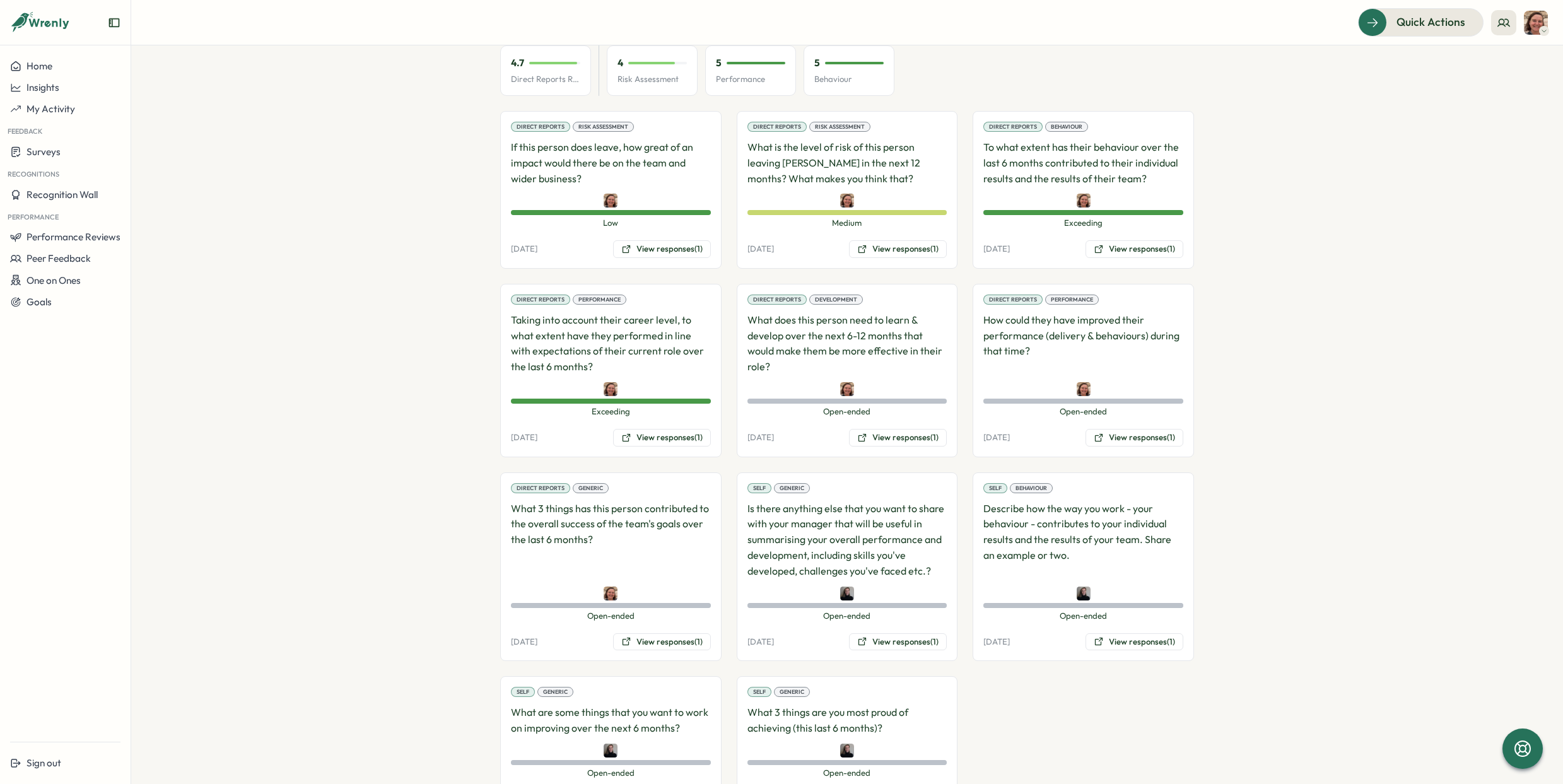
scroll to position [958, 0]
